Goal: Information Seeking & Learning: Find specific fact

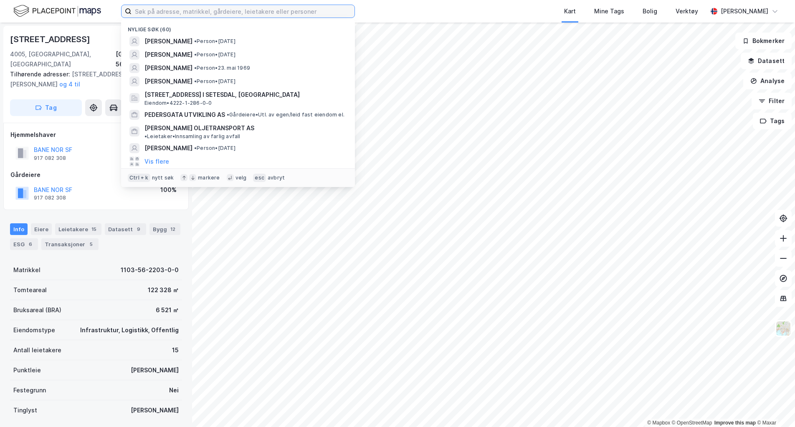
click at [213, 9] on input at bounding box center [243, 11] width 223 height 13
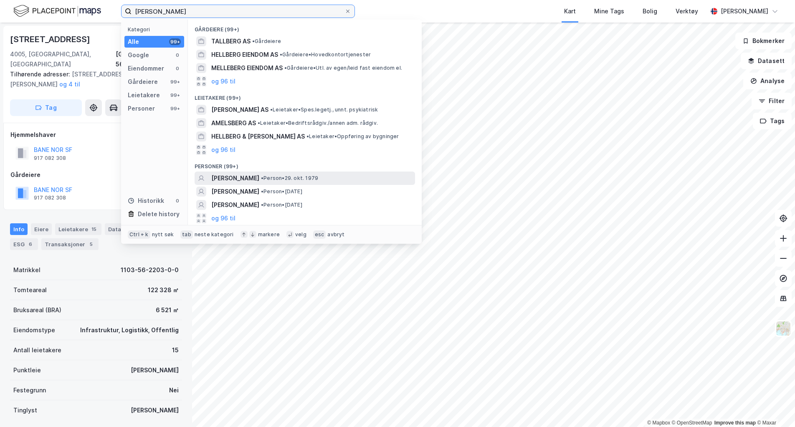
type input "[PERSON_NAME]"
click at [223, 175] on span "[PERSON_NAME]" at bounding box center [235, 178] width 48 height 10
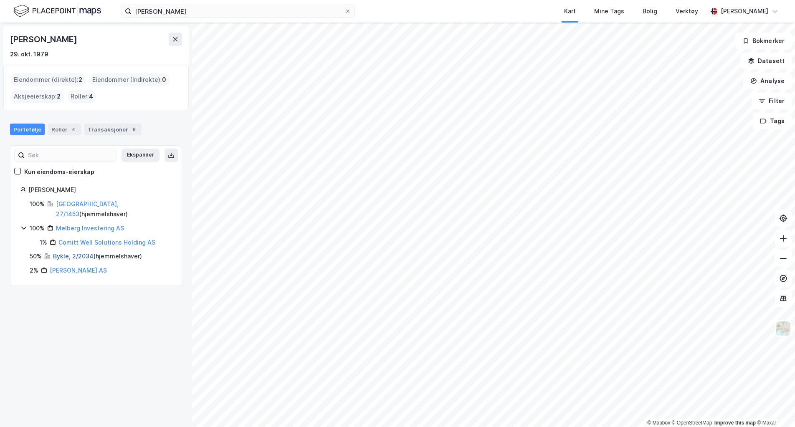
click at [68, 253] on link "Bykle, 2/2034" at bounding box center [73, 256] width 41 height 7
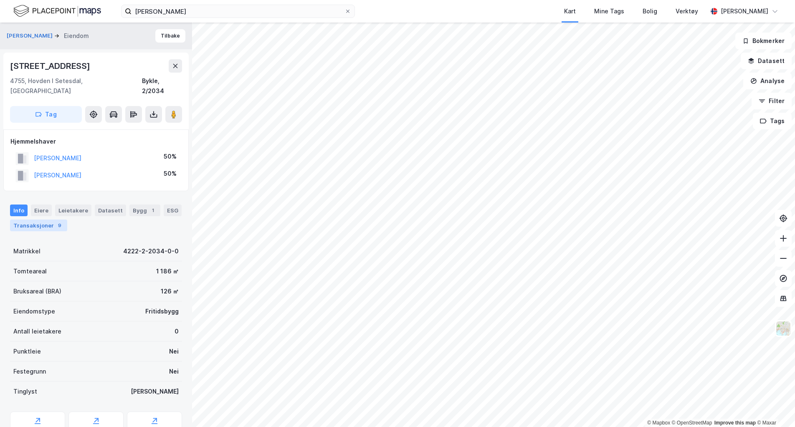
click at [41, 220] on div "Transaksjoner 9" at bounding box center [38, 226] width 57 height 12
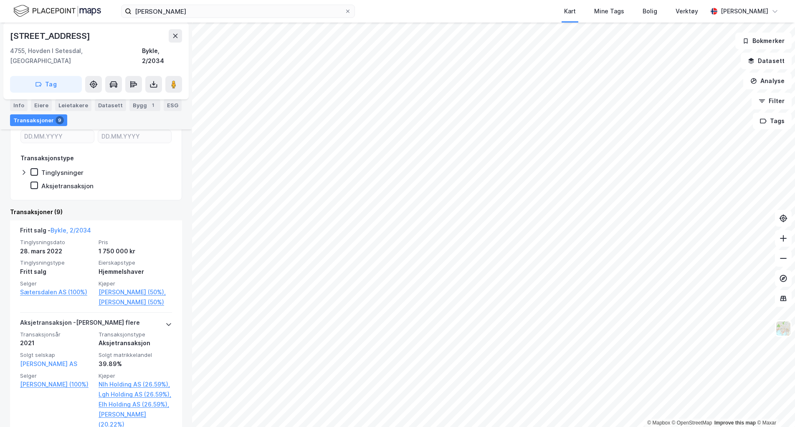
scroll to position [42, 0]
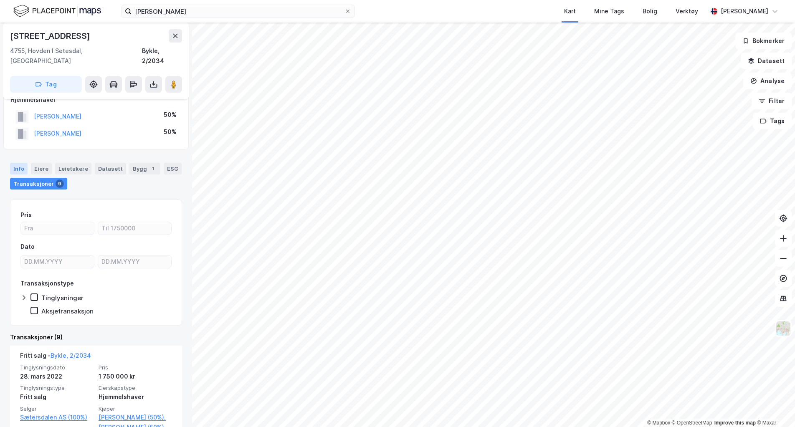
click at [15, 163] on div "Info" at bounding box center [19, 169] width 18 height 12
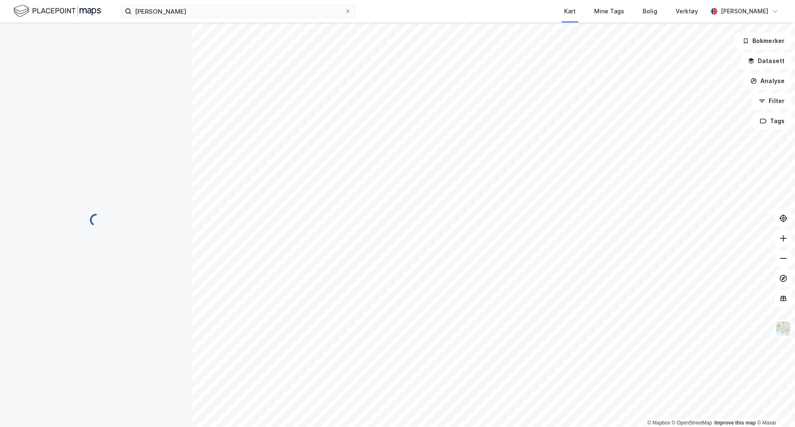
scroll to position [42, 0]
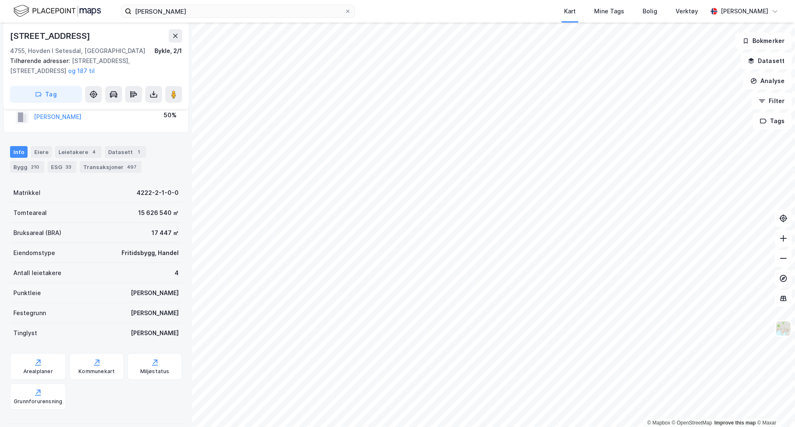
click at [134, 164] on div "© Mapbox © OpenStreetMap Improve this map © Maxar [STREET_ADDRESS], [GEOGRAPHIC…" at bounding box center [397, 225] width 795 height 405
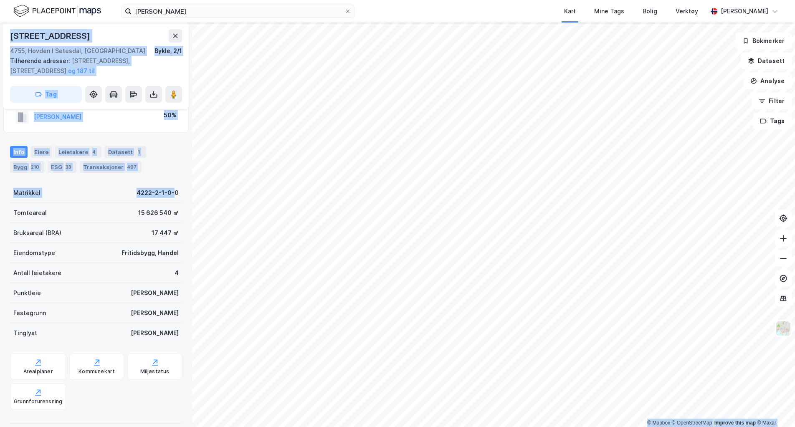
click at [357, 152] on div "© Mapbox © OpenStreetMap Improve this map © Maxar [STREET_ADDRESS], [GEOGRAPHIC…" at bounding box center [397, 225] width 795 height 405
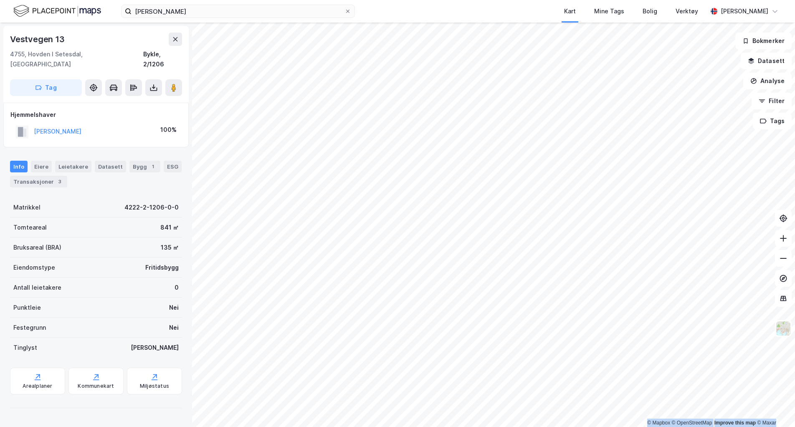
scroll to position [42, 0]
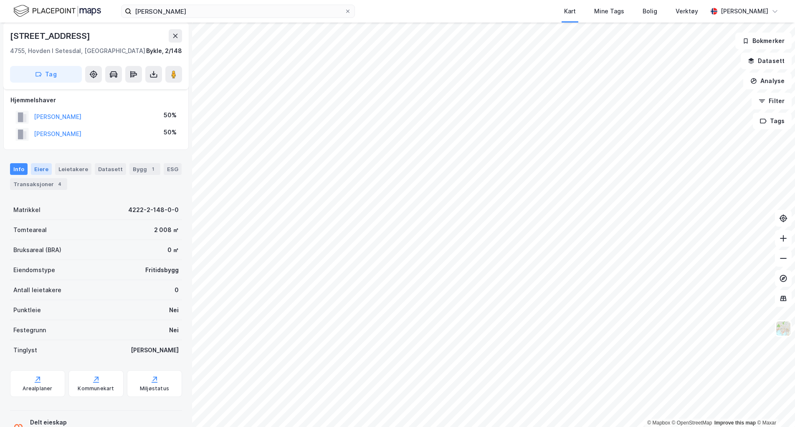
click at [41, 167] on div "Eiere" at bounding box center [41, 169] width 21 height 12
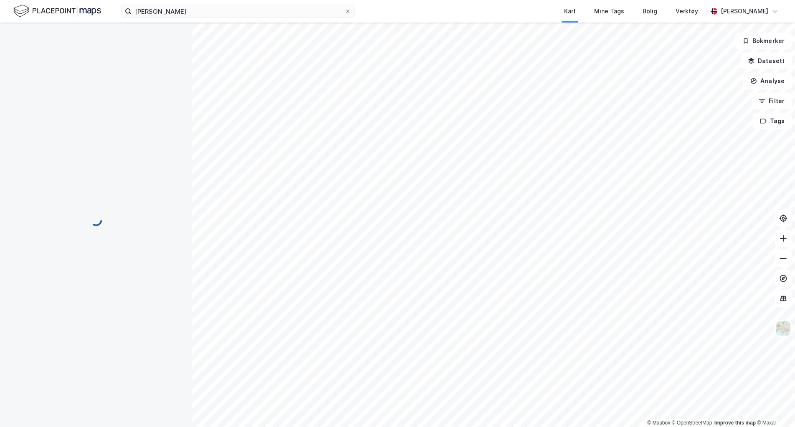
scroll to position [0, 0]
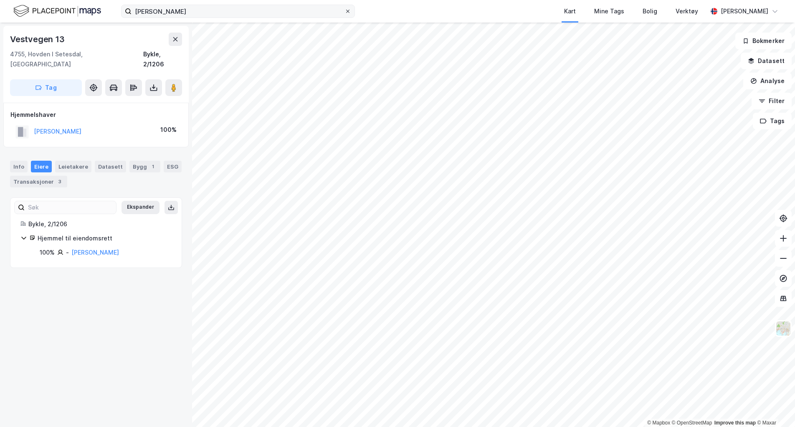
click at [345, 13] on icon at bounding box center [347, 11] width 5 height 5
click at [345, 13] on input "[PERSON_NAME]" at bounding box center [238, 11] width 213 height 13
